Goal: Check status: Check status

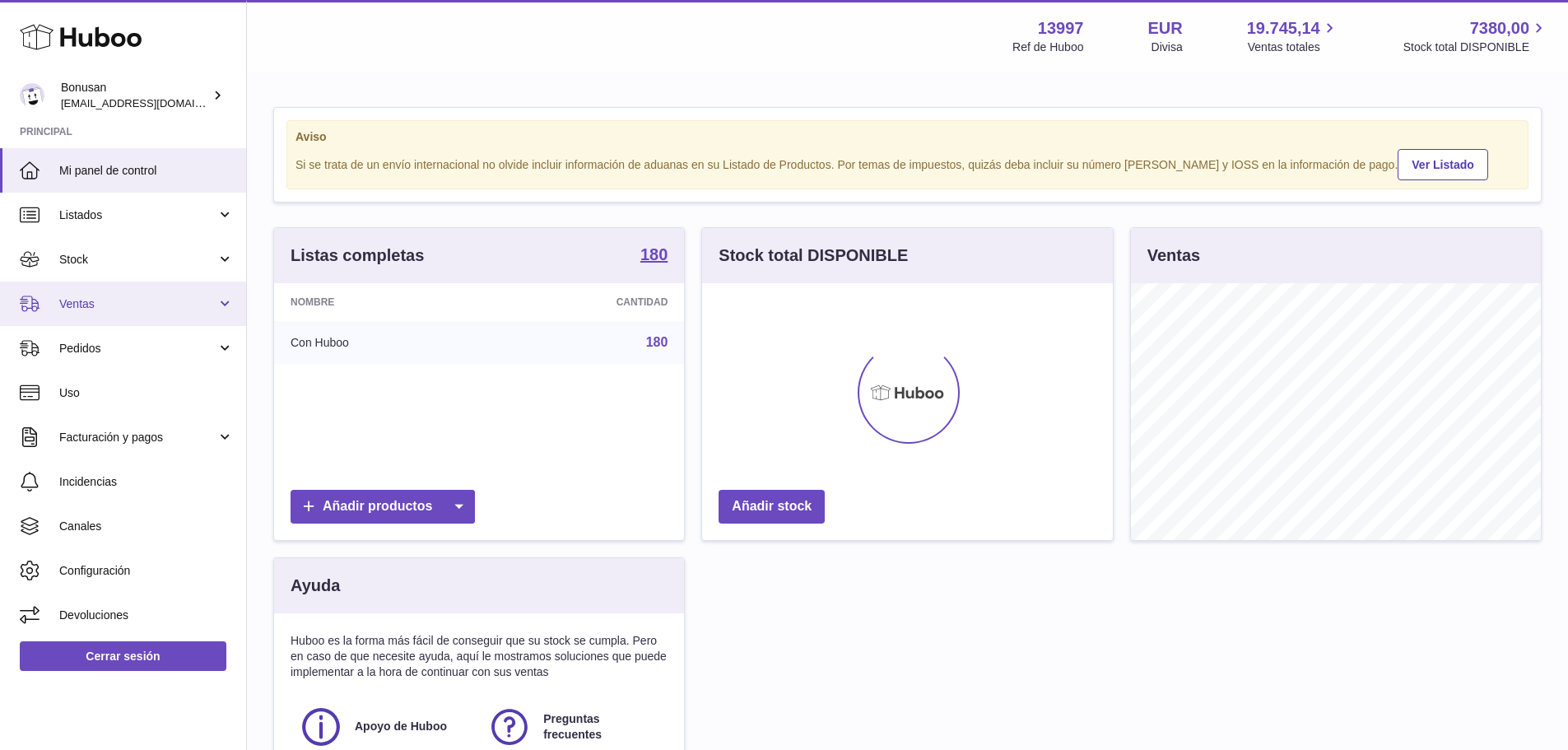
scroll to position [257, 410]
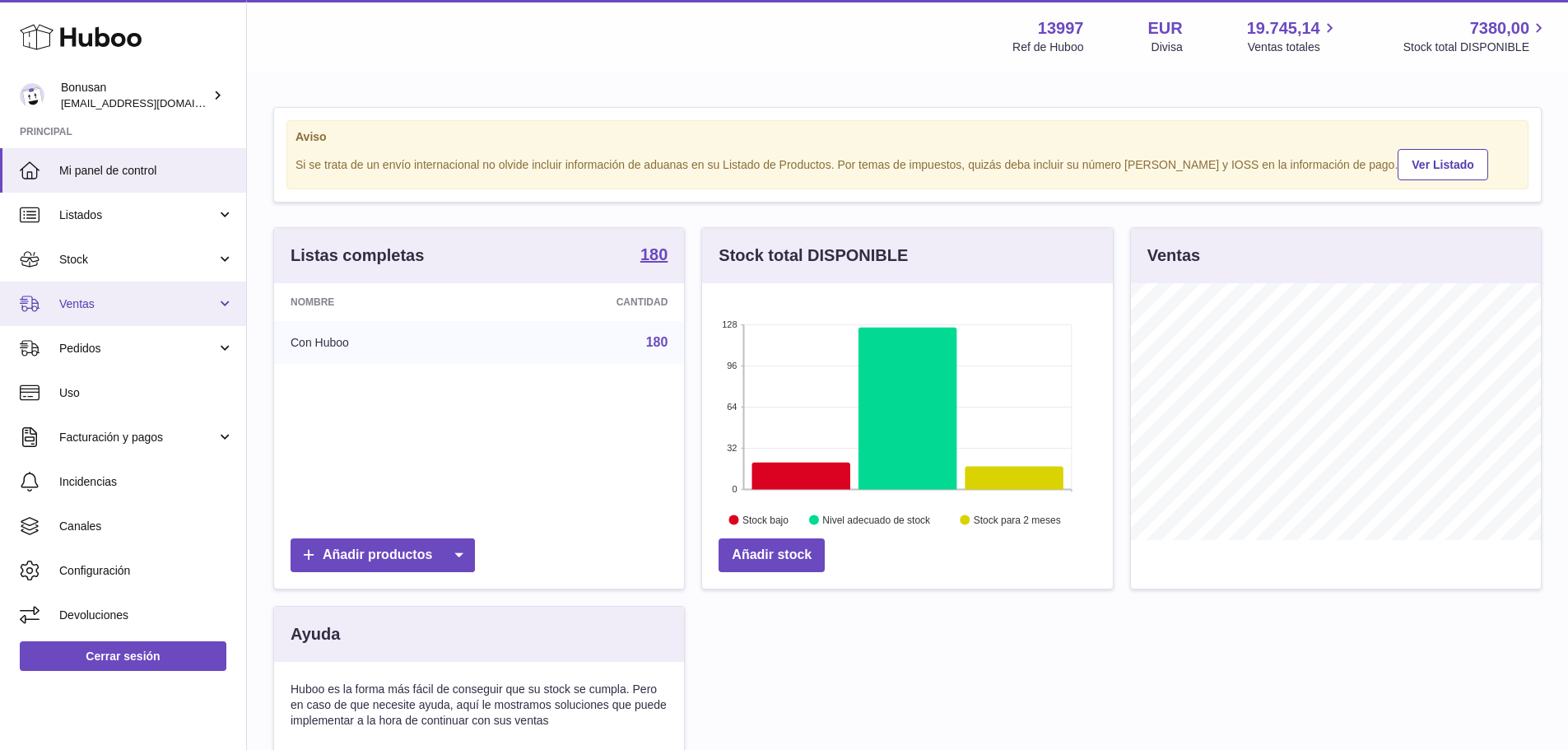
click at [108, 306] on span "Ventas" at bounding box center [138, 304] width 158 height 16
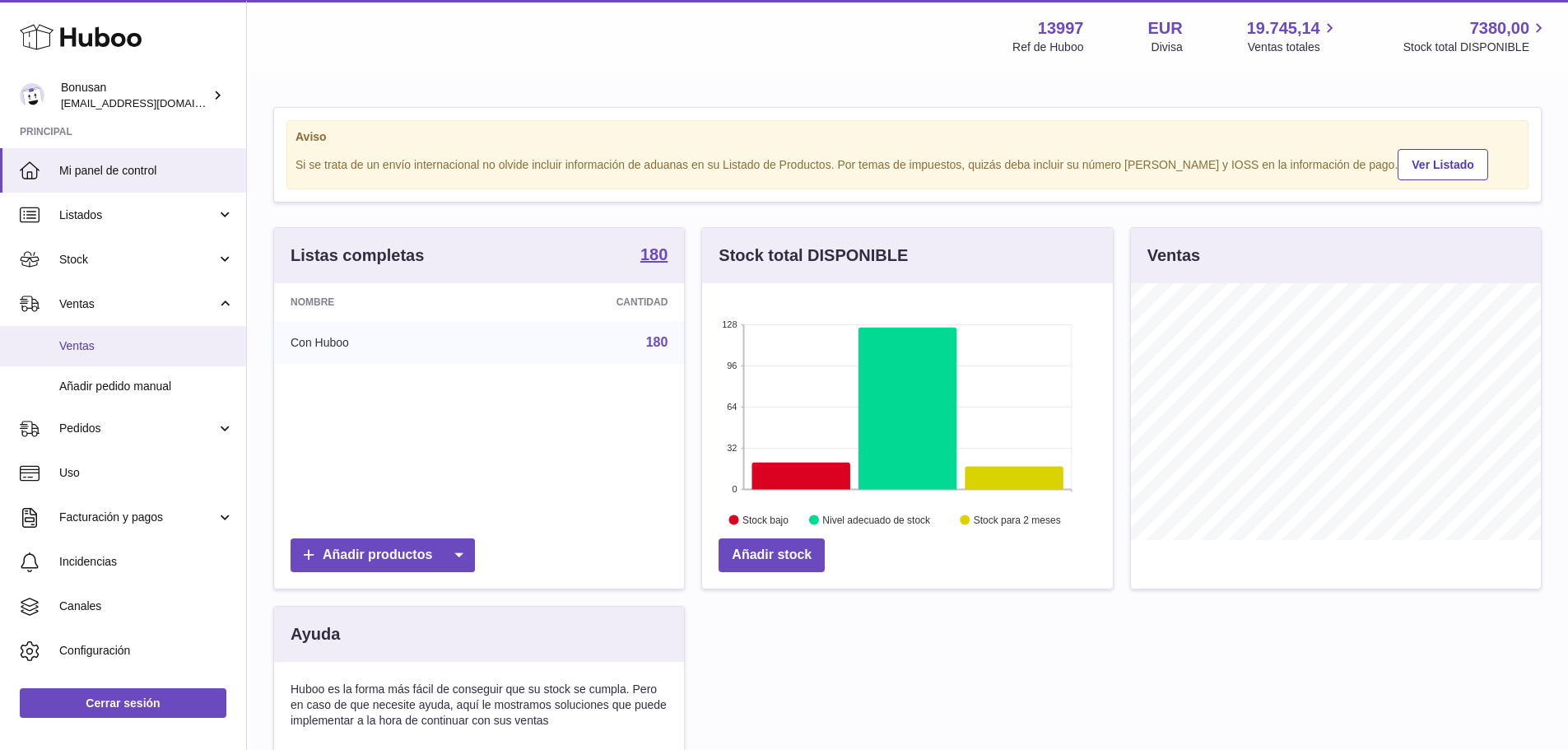
click at [104, 339] on span "Ventas" at bounding box center [146, 346] width 175 height 16
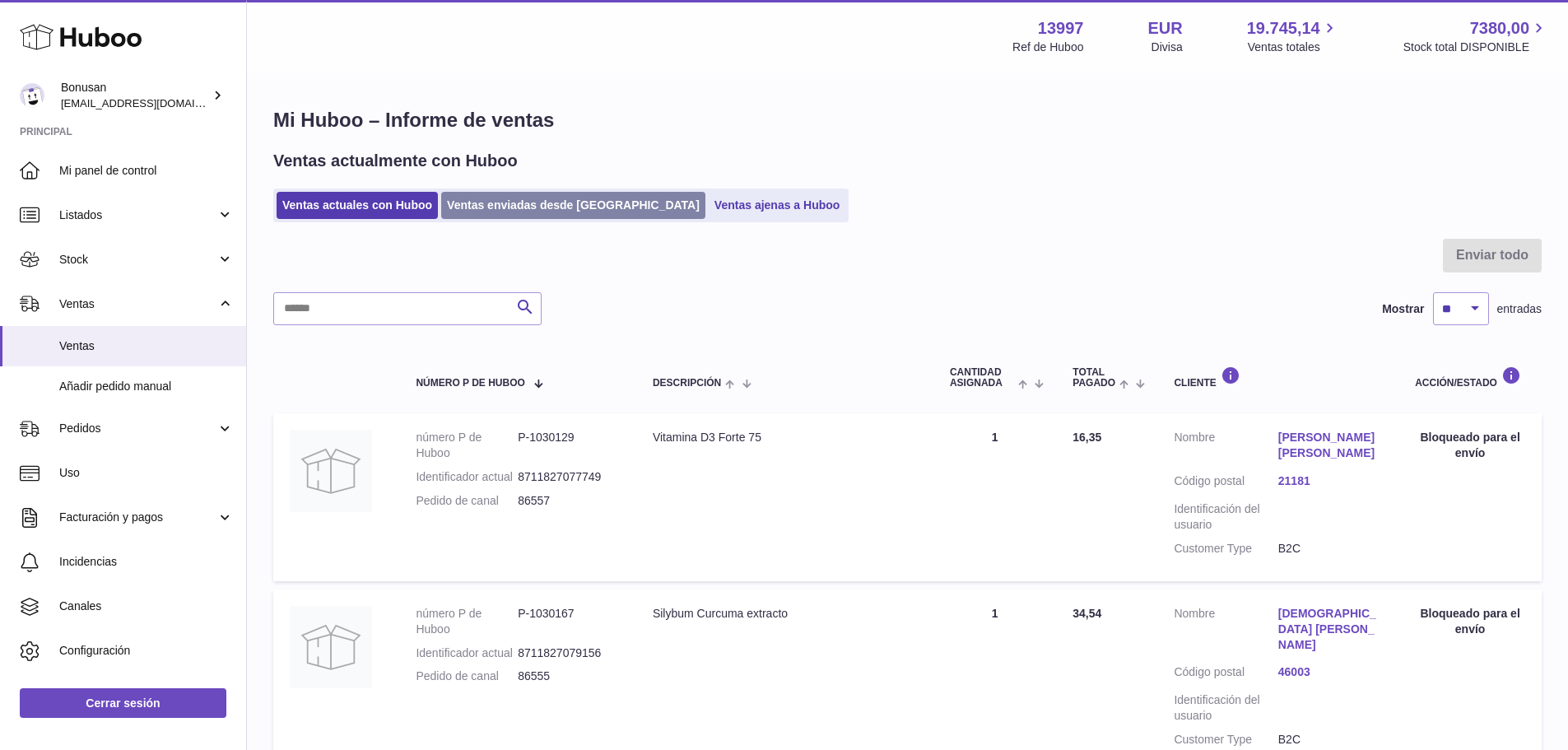
click at [490, 207] on link "Ventas enviadas desde [GEOGRAPHIC_DATA]" at bounding box center [573, 205] width 264 height 27
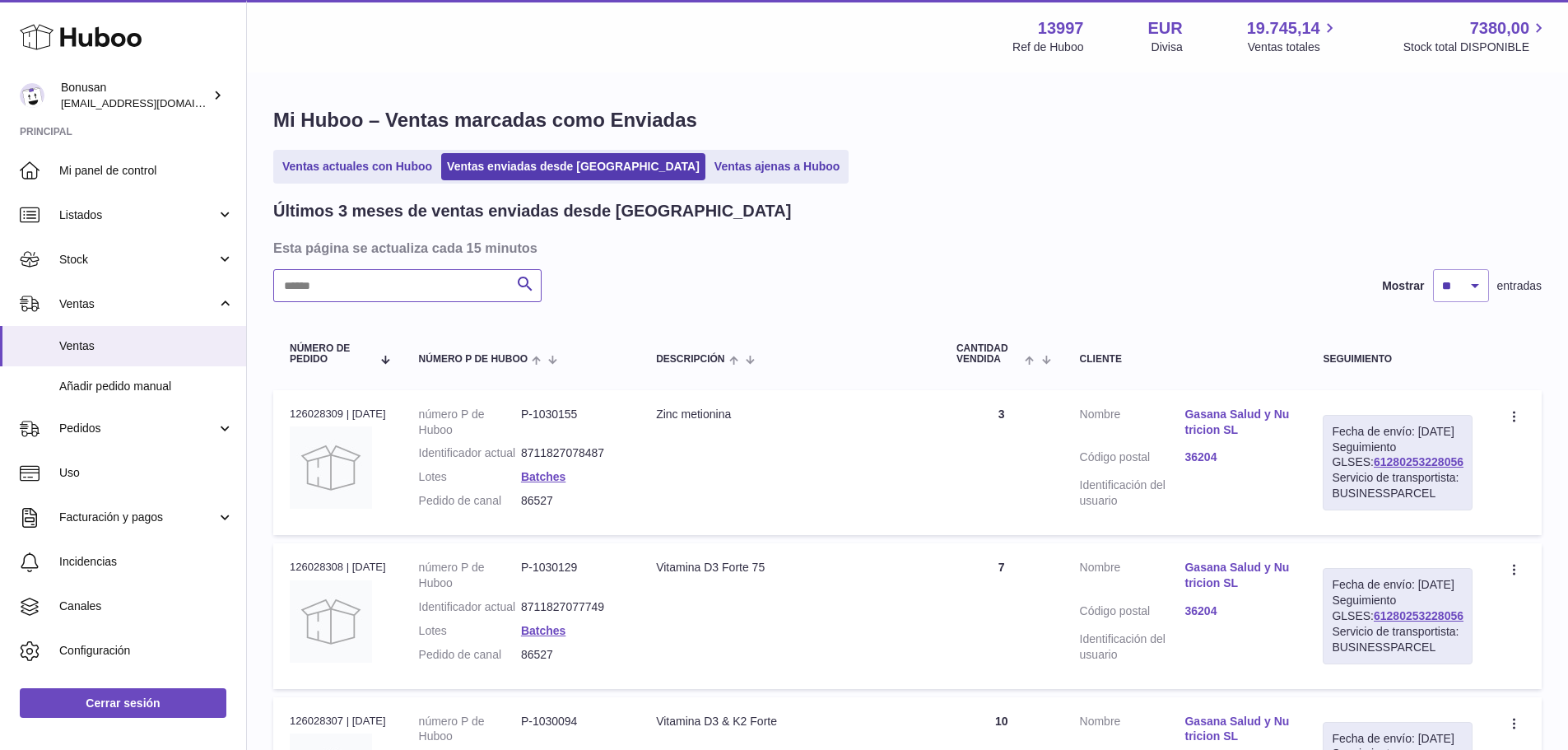
click at [429, 289] on input "text" at bounding box center [408, 286] width 268 height 33
paste input "*****"
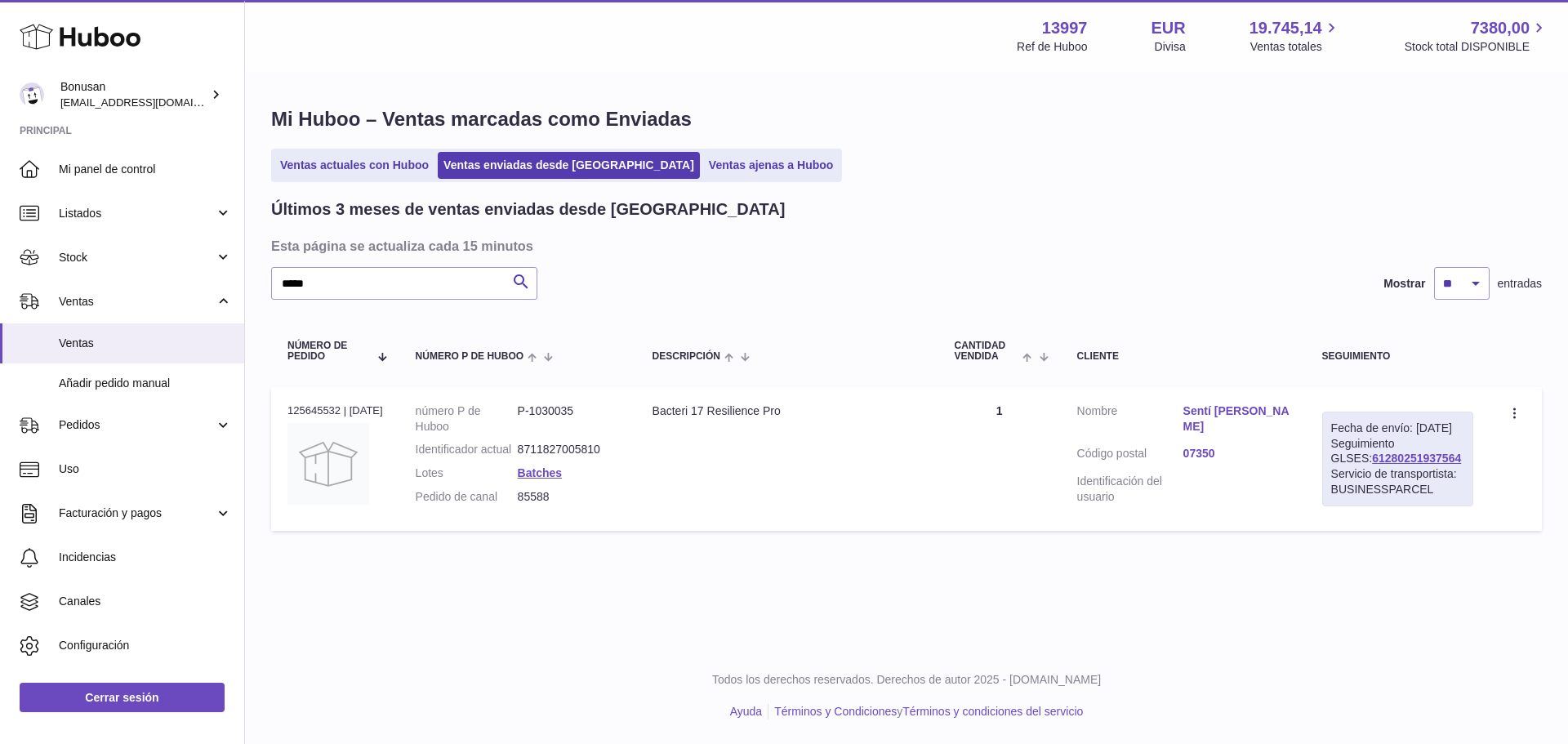
drag, startPoint x: 1443, startPoint y: 475, endPoint x: 1335, endPoint y: 473, distance: 108.0
click at [1335, 473] on div "Fecha de envío: 29º sep. 2025 Seguimiento GLSES: 61280251937564 Servicio de tra…" at bounding box center [1398, 459] width 151 height 95
copy link "61280251937564"
click at [239, 284] on div "Huboo Bonusan internalAdmin-13997@internal.huboo.com Principal Mi panel de cont…" at bounding box center [784, 372] width 1568 height 744
paste input "text"
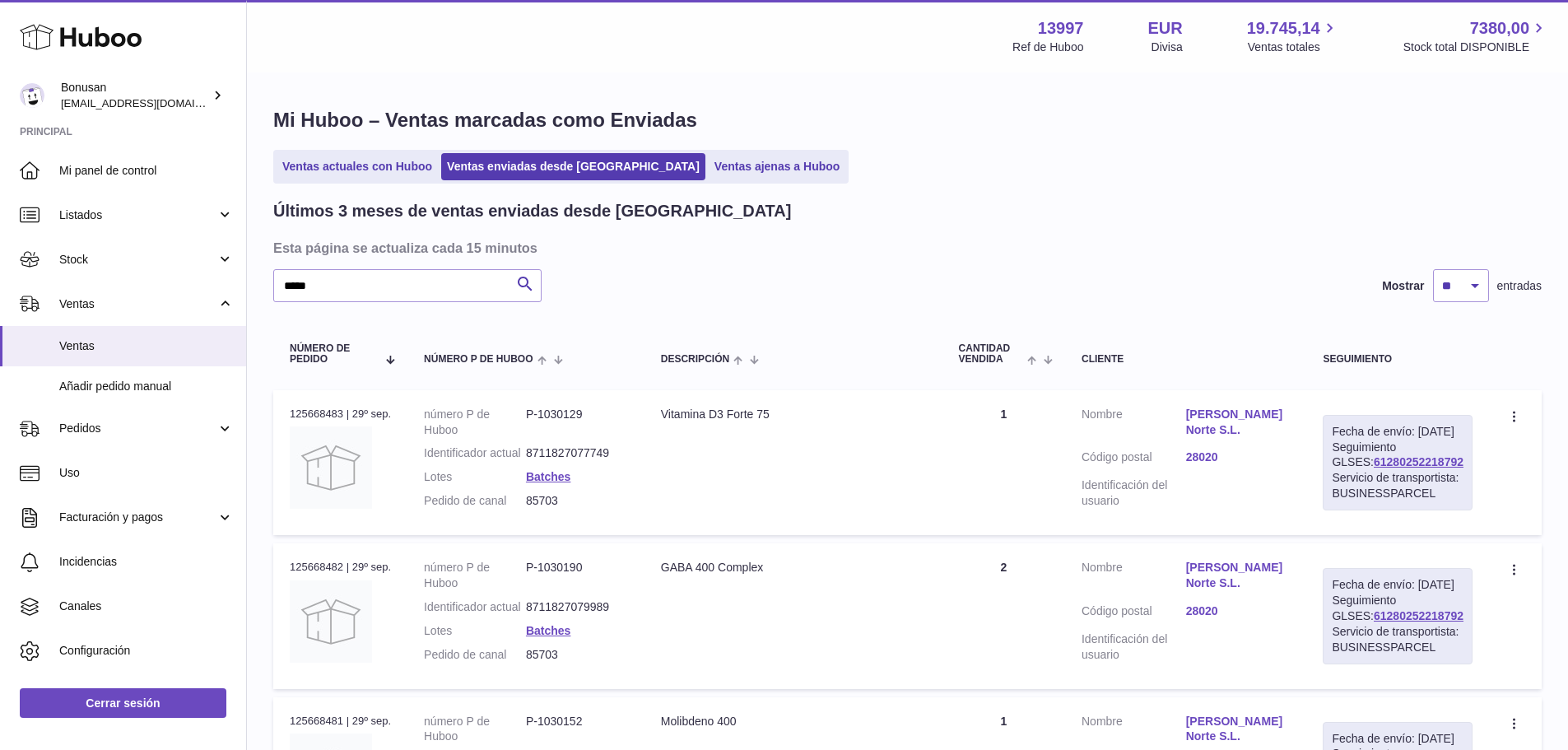
drag, startPoint x: 1446, startPoint y: 488, endPoint x: 1351, endPoint y: 494, distance: 95.2
click at [1351, 494] on div "Fecha de envío: 30º sep. 2025 Seguimiento GLSES: 61280252218792 Servicio de tra…" at bounding box center [1397, 462] width 150 height 95
copy link "61280252218792"
drag, startPoint x: 210, startPoint y: 307, endPoint x: 126, endPoint y: 328, distance: 86.6
click at [127, 327] on div "Huboo Bonusan internalAdmin-13997@internal.huboo.com Principal Mi panel de cont…" at bounding box center [784, 643] width 1568 height 1288
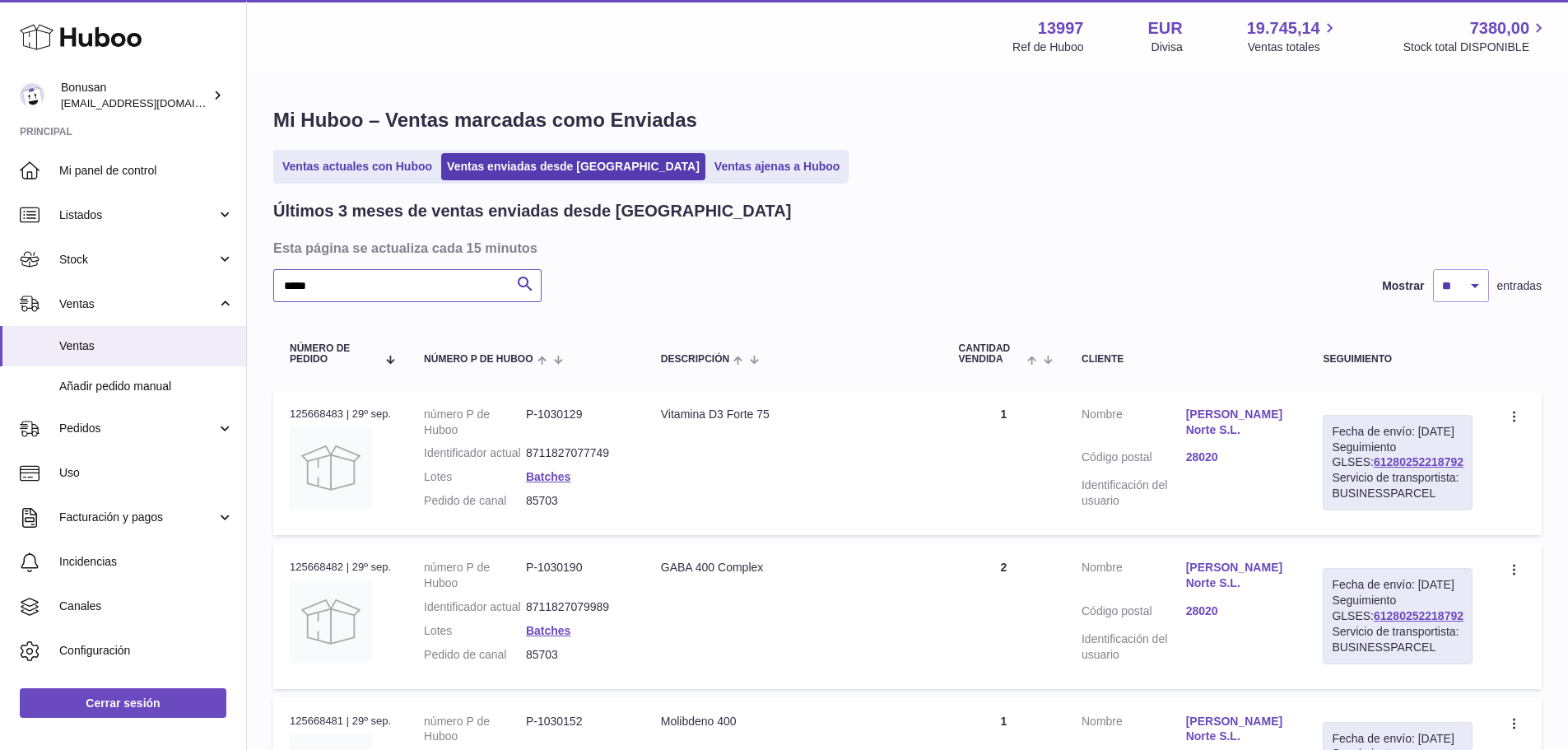
paste input "text"
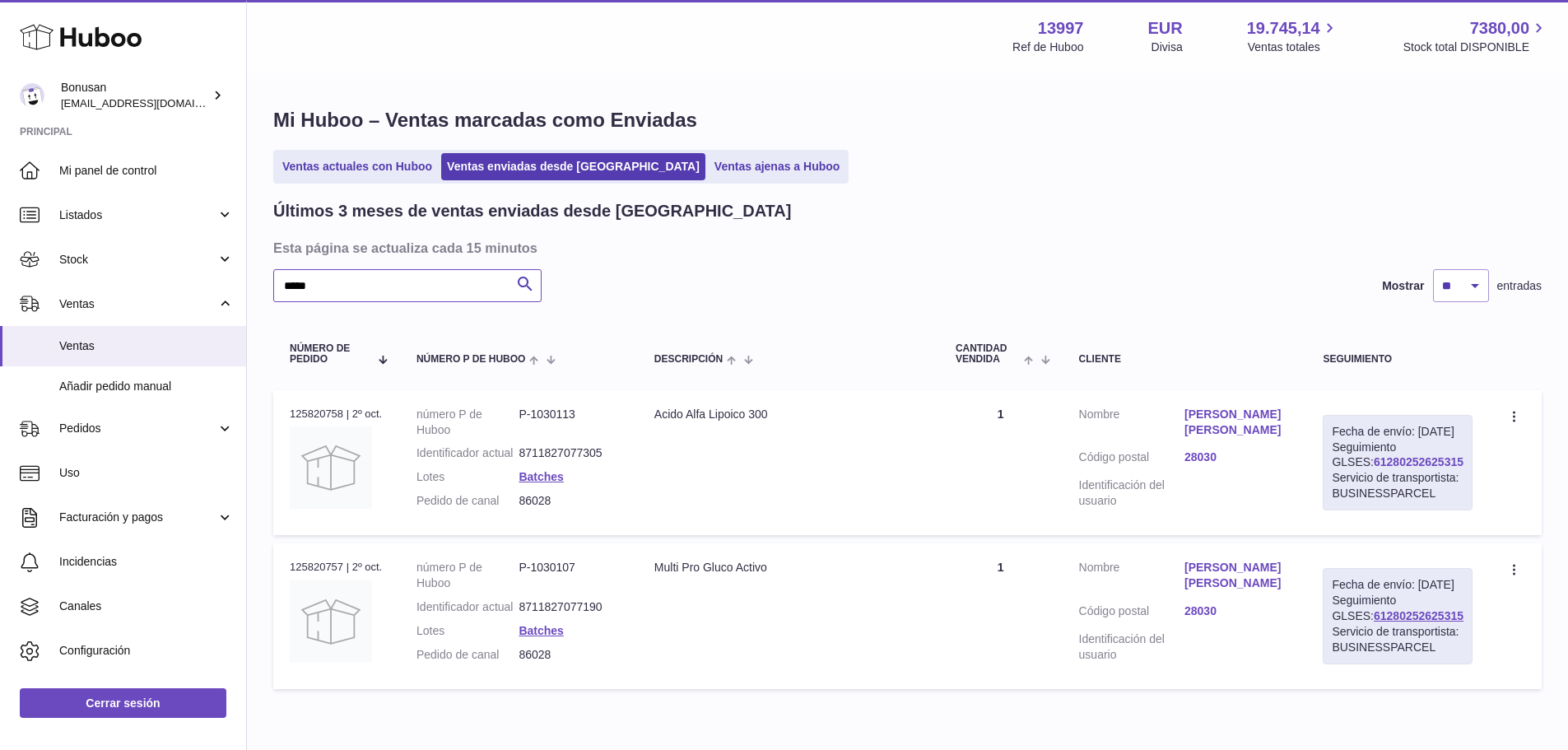
type input "*****"
drag, startPoint x: 1436, startPoint y: 477, endPoint x: 1342, endPoint y: 481, distance: 94.1
click at [1342, 481] on div "Fecha de envío: 2º oct. 2025 Seguimiento GLSES: 61280252625315 Servicio de tran…" at bounding box center [1397, 462] width 150 height 95
copy link "61280252625315"
